Goal: Information Seeking & Learning: Check status

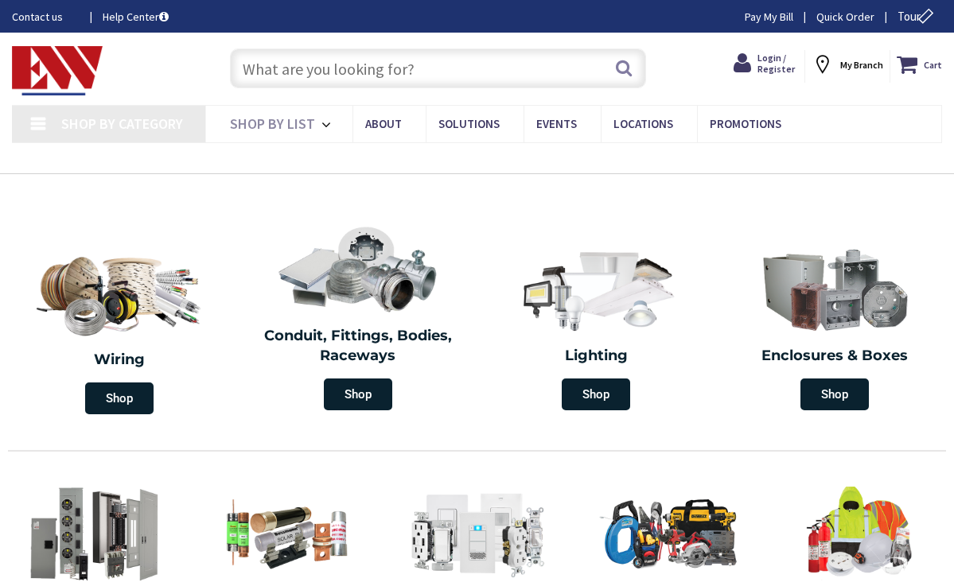
type input "[GEOGRAPHIC_DATA], [GEOGRAPHIC_DATA]"
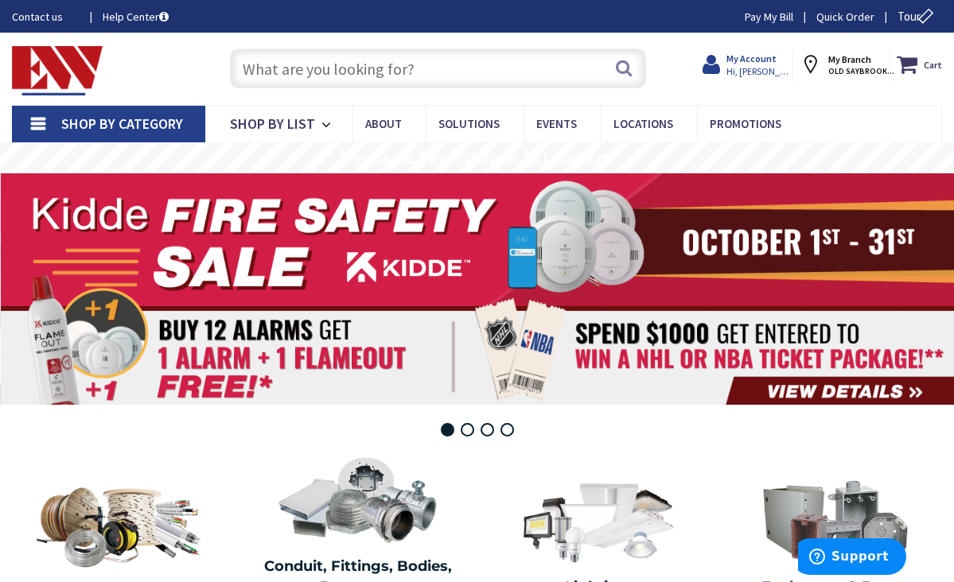
click at [768, 67] on span "Hi, [PERSON_NAME]" at bounding box center [760, 71] width 68 height 13
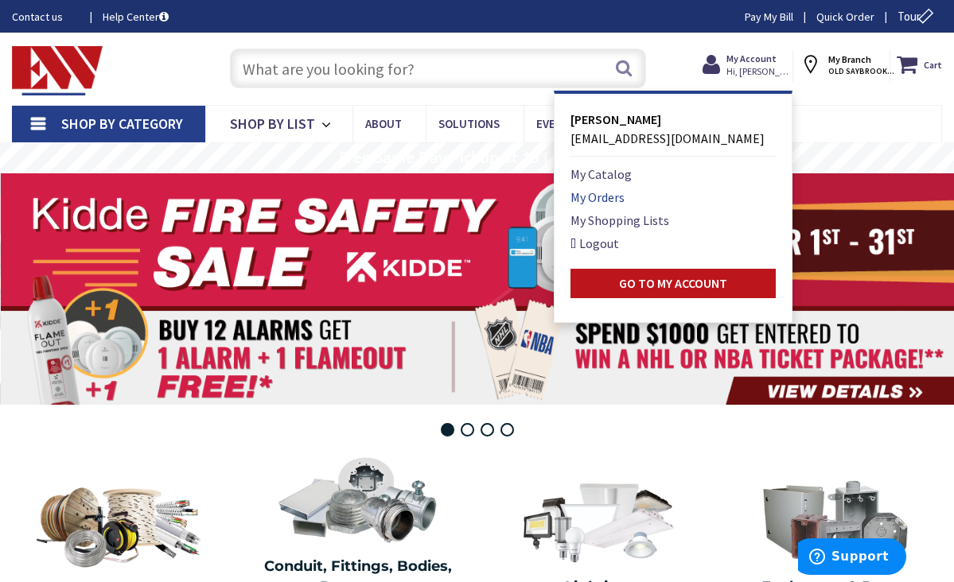
click at [595, 196] on link "My Orders" at bounding box center [597, 197] width 54 height 19
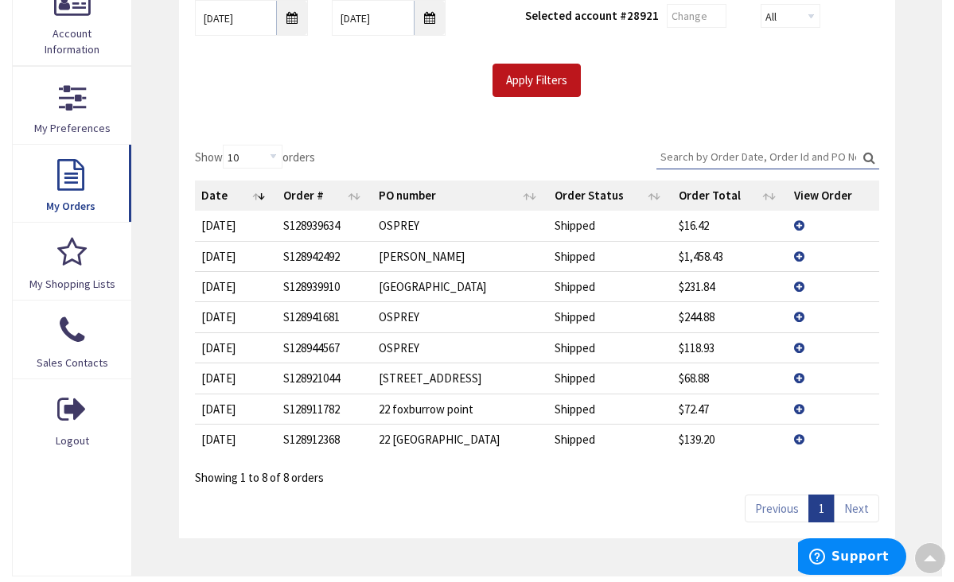
scroll to position [341, 0]
click at [297, 25] on input "10/2/2025" at bounding box center [252, 17] width 114 height 36
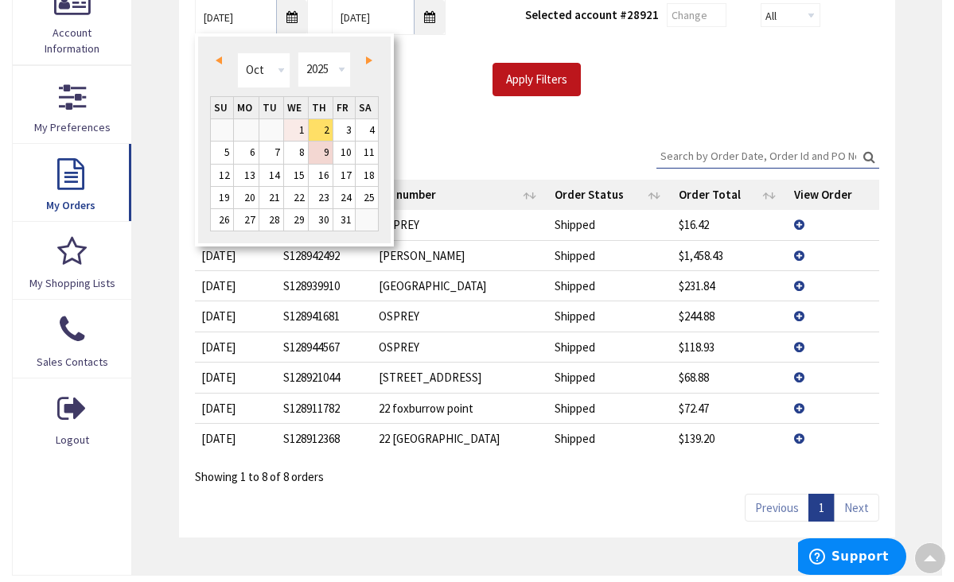
click at [299, 128] on link "1" at bounding box center [296, 129] width 24 height 21
type input "10/01/2025"
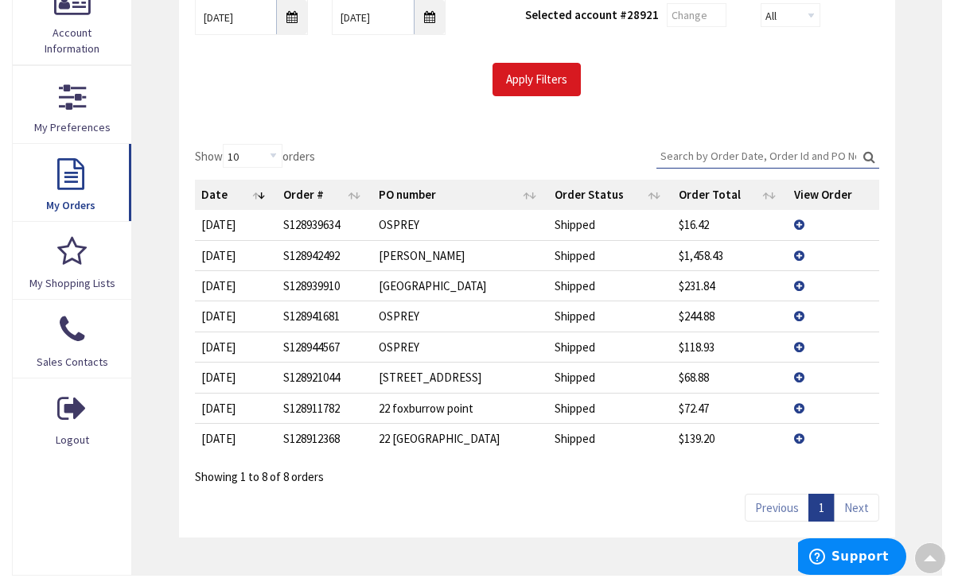
click at [553, 73] on input "Apply Filters" at bounding box center [536, 79] width 88 height 33
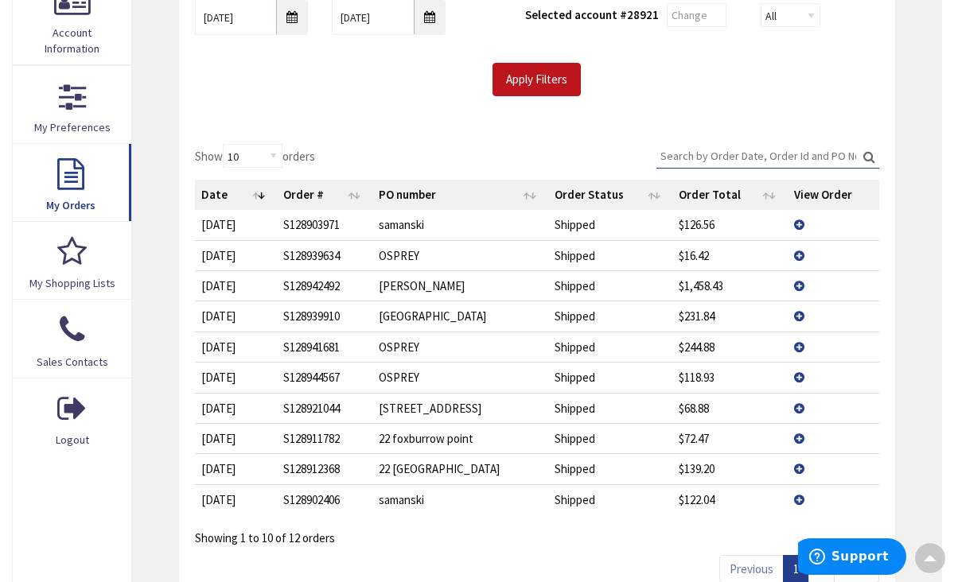
click at [798, 437] on td "View Details" at bounding box center [832, 438] width 91 height 30
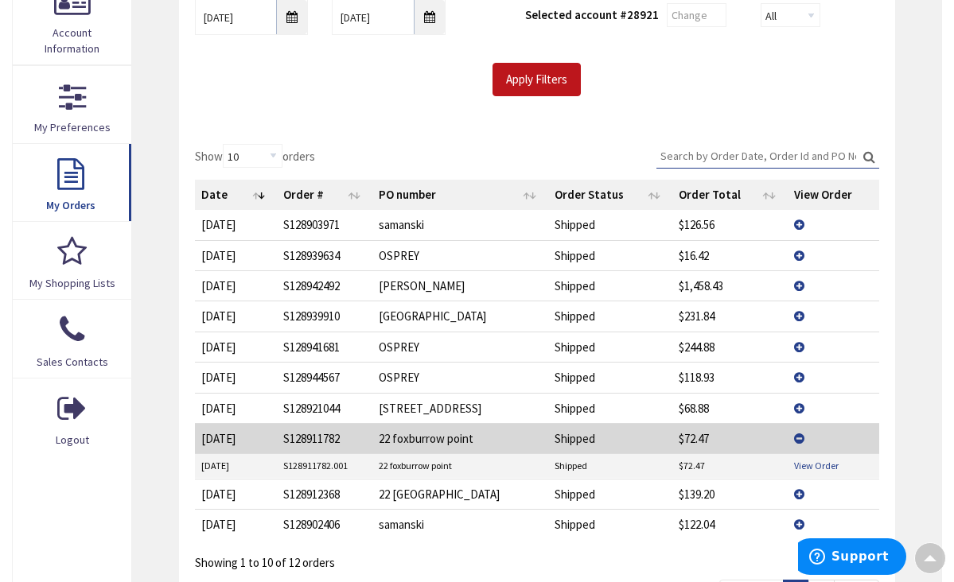
click at [811, 461] on link "View Order" at bounding box center [816, 466] width 45 height 14
click at [801, 429] on td "View Details" at bounding box center [832, 438] width 91 height 30
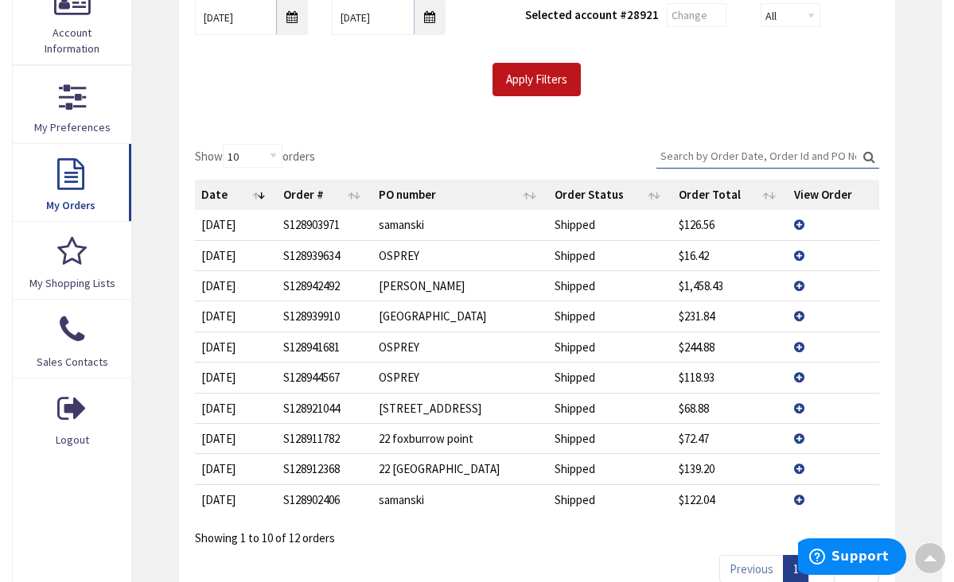
click at [800, 465] on td "View Details" at bounding box center [832, 468] width 91 height 30
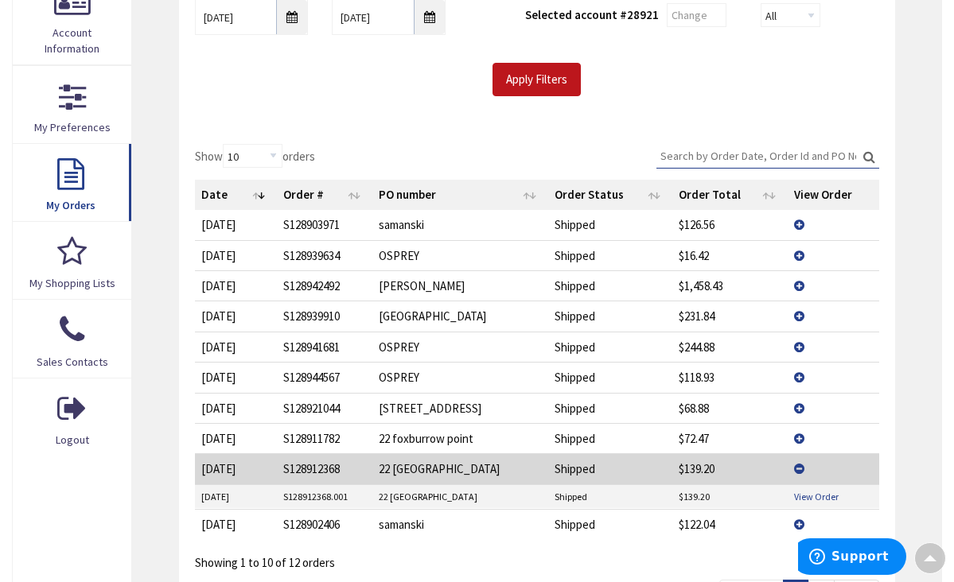
click at [802, 493] on link "View Order" at bounding box center [816, 497] width 45 height 14
click at [798, 435] on td "View Details" at bounding box center [832, 438] width 91 height 30
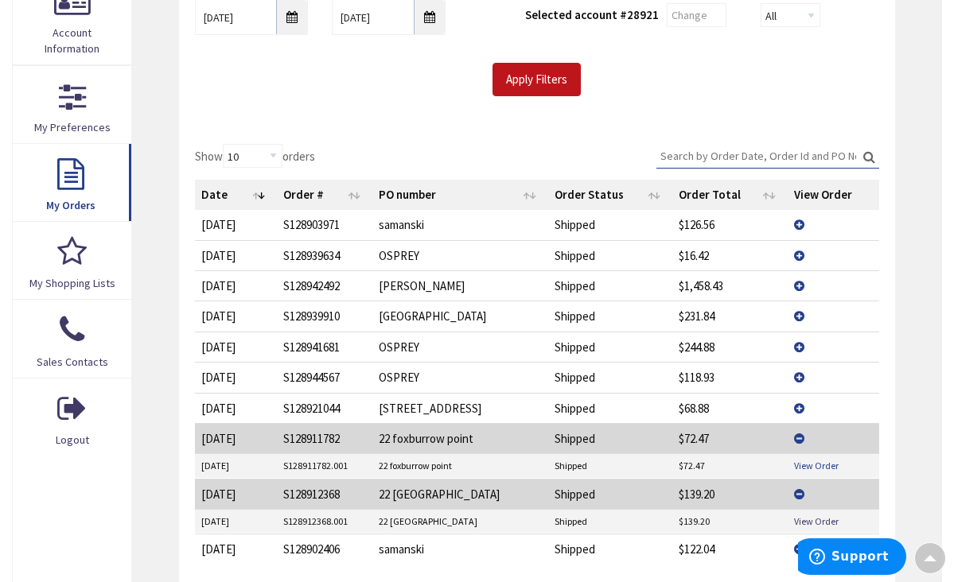
click at [804, 464] on link "View Order" at bounding box center [816, 466] width 45 height 14
click at [802, 515] on link "View Order" at bounding box center [816, 522] width 45 height 14
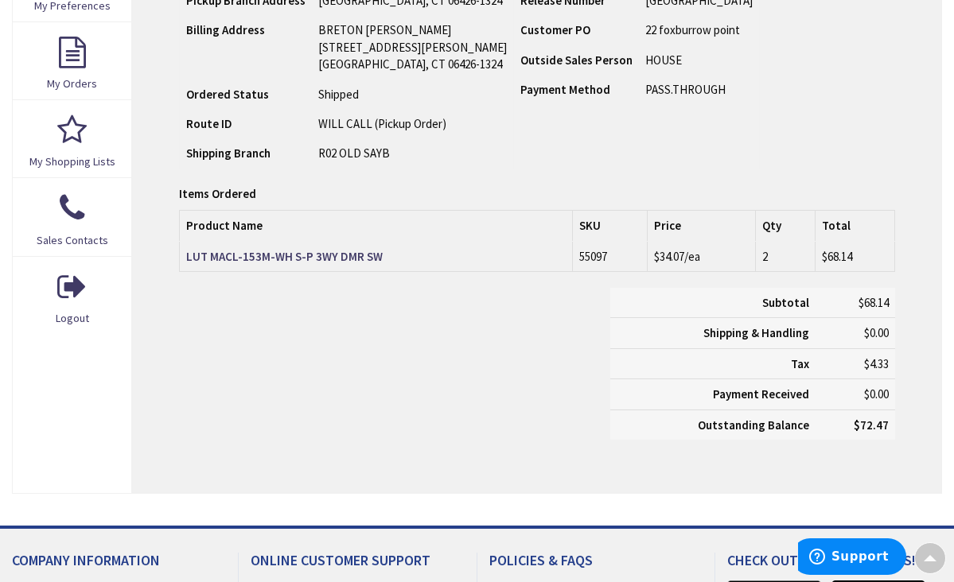
scroll to position [464, 0]
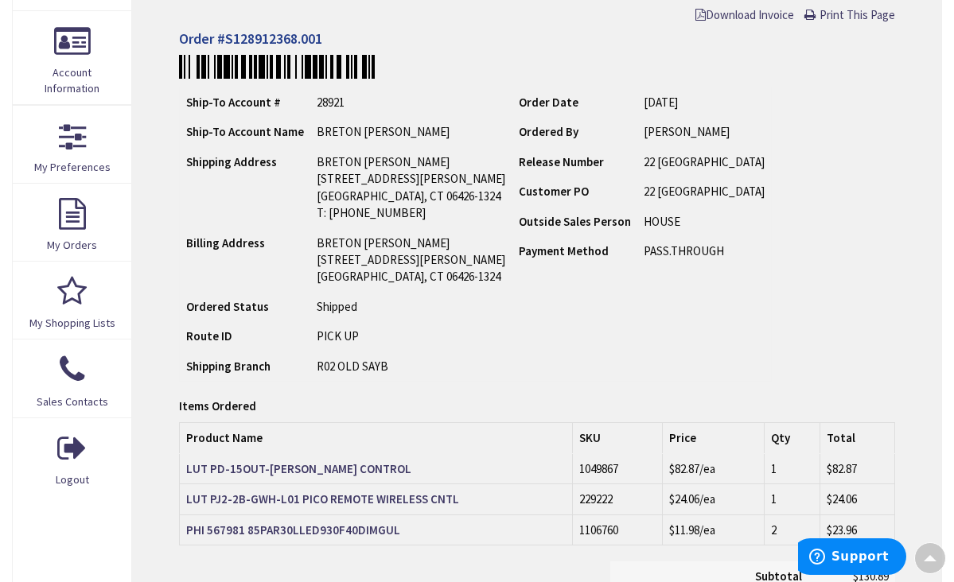
scroll to position [276, 0]
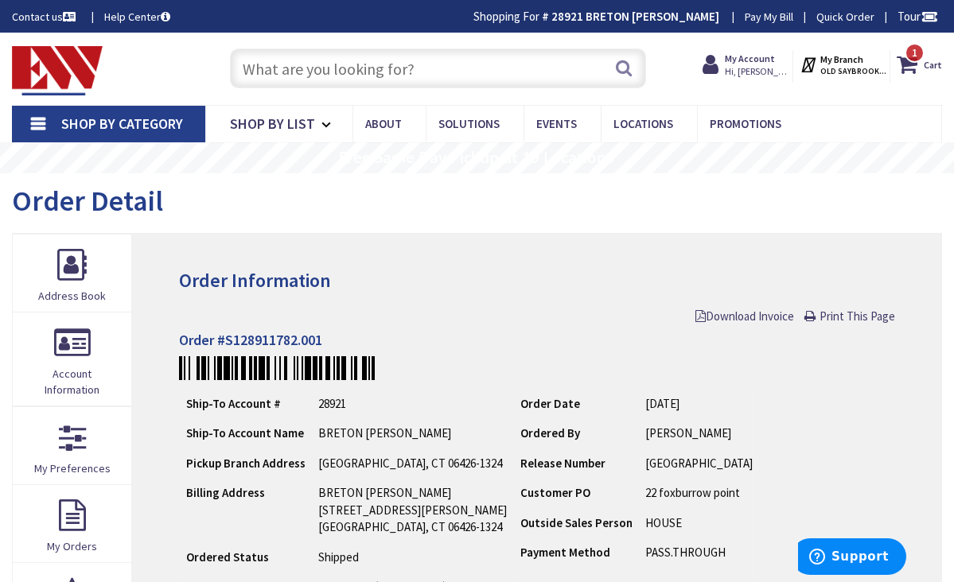
click at [379, 72] on input "text" at bounding box center [438, 69] width 417 height 40
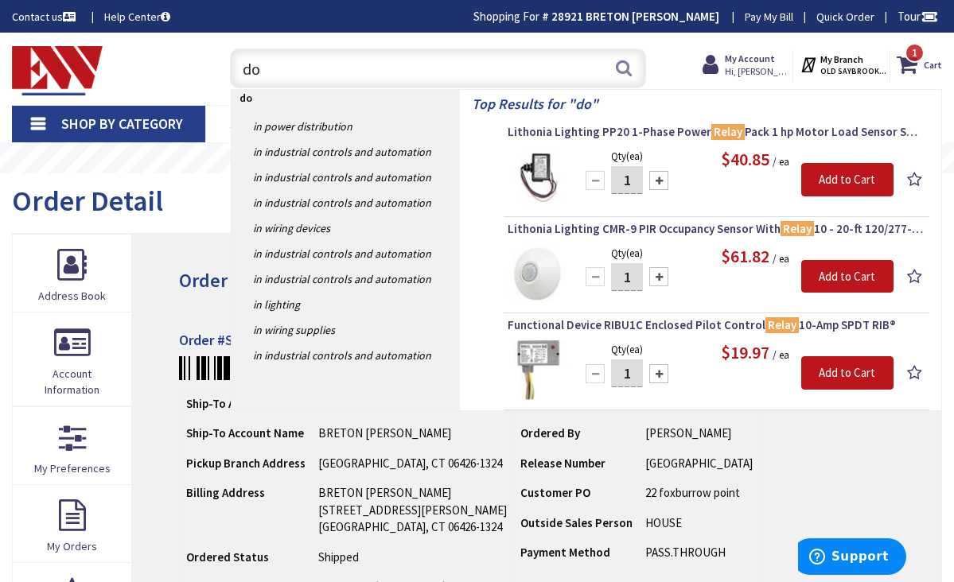
type input "d"
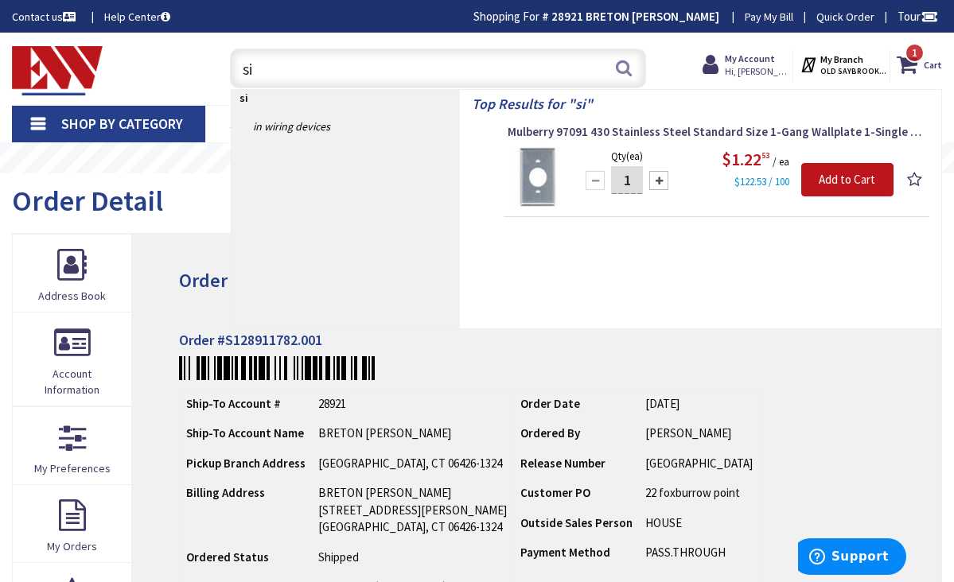
type input "s"
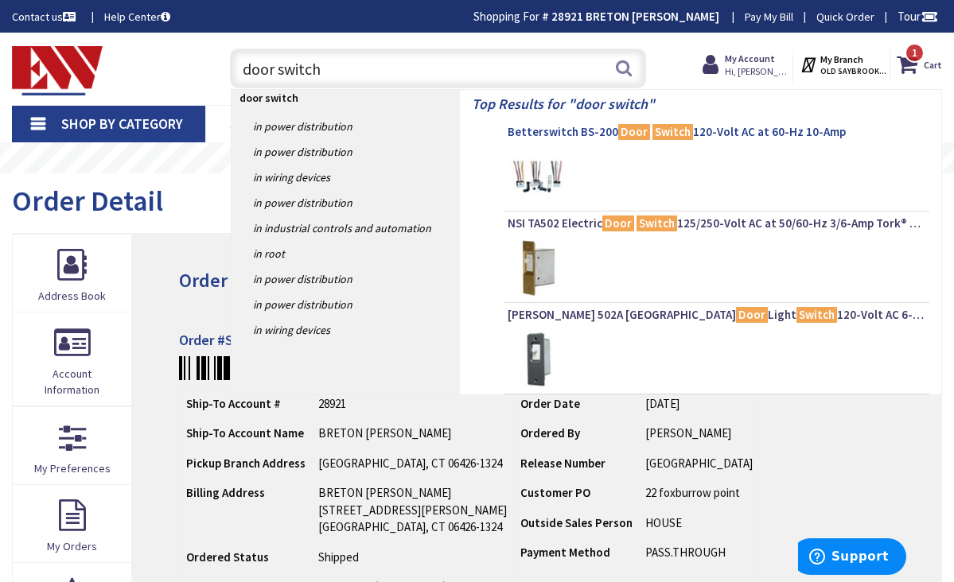
type input "door switch"
click at [554, 130] on span "Betterswitch BS-200 Door Switch 120-Volt AC at 60-Hz 10-Amp" at bounding box center [716, 132] width 418 height 16
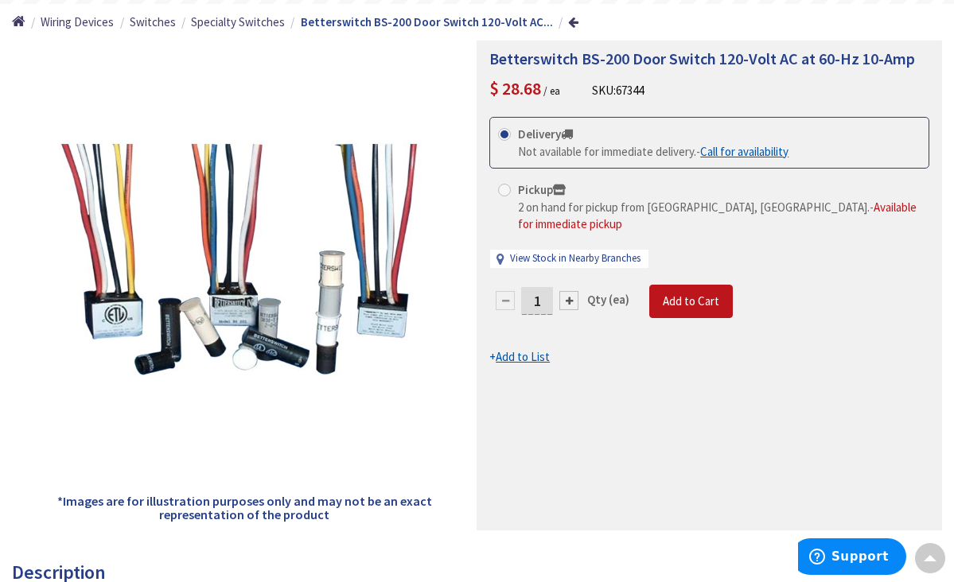
scroll to position [165, 0]
